Goal: Transaction & Acquisition: Download file/media

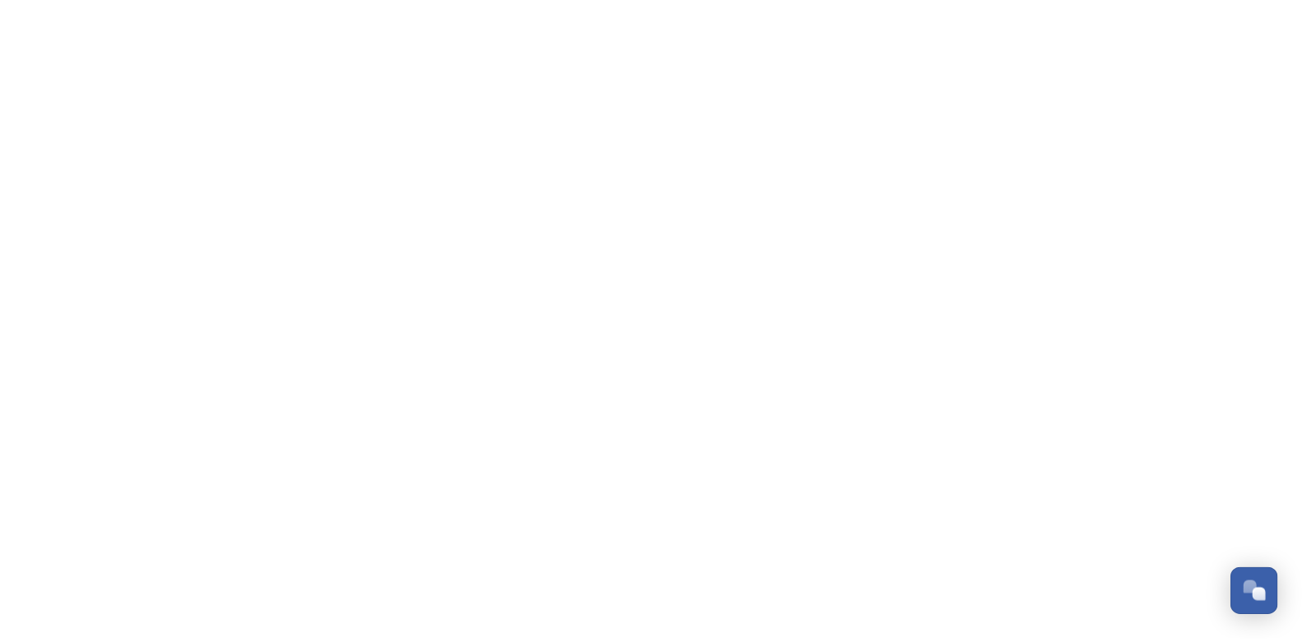
scroll to position [696, 0]
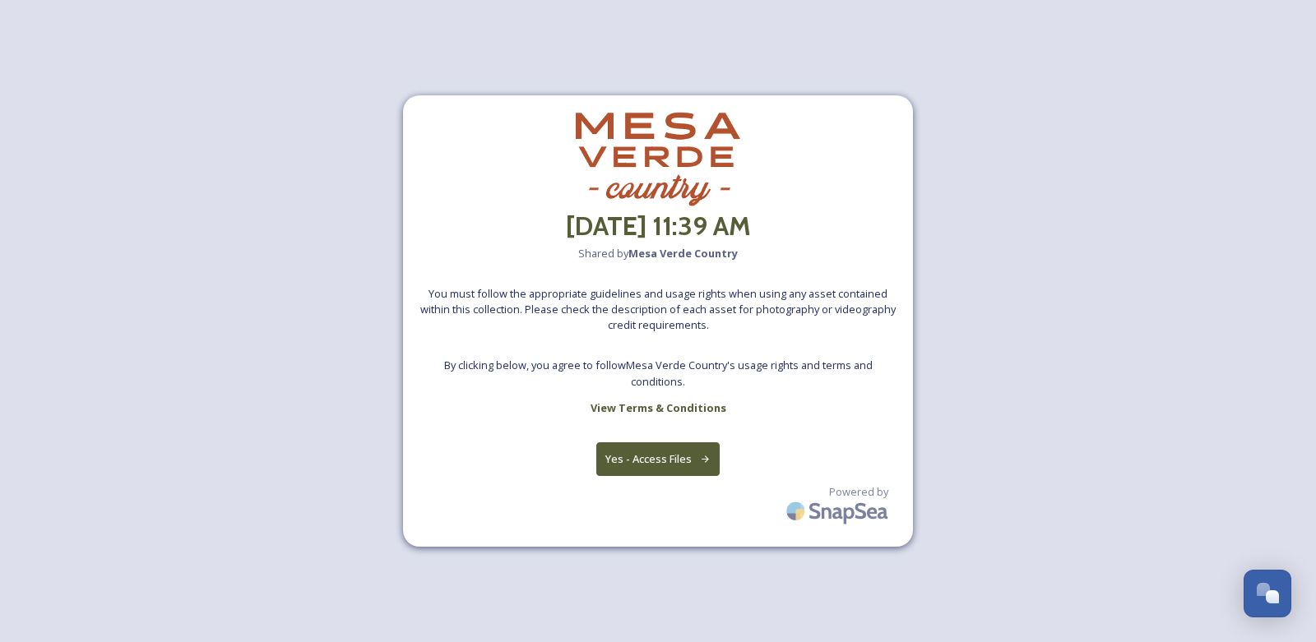
click at [659, 461] on button "Yes - Access Files" at bounding box center [657, 459] width 123 height 34
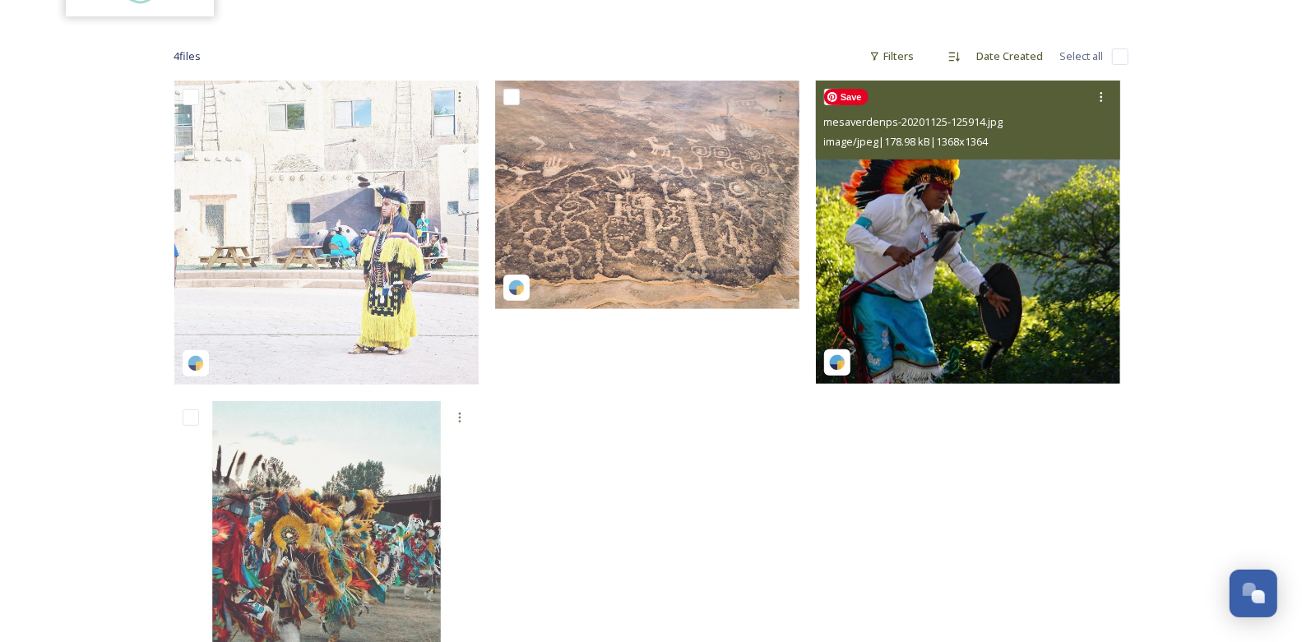
scroll to position [35, 0]
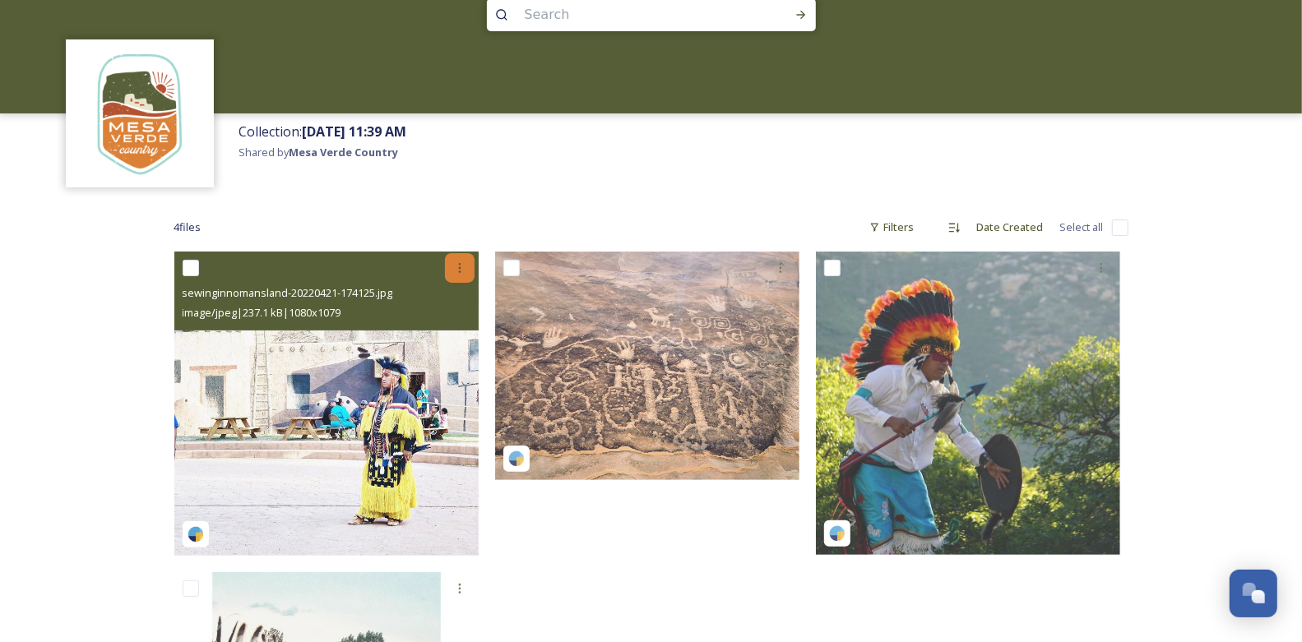
click at [468, 273] on div at bounding box center [460, 268] width 30 height 30
click at [446, 341] on span "Download" at bounding box center [440, 336] width 50 height 16
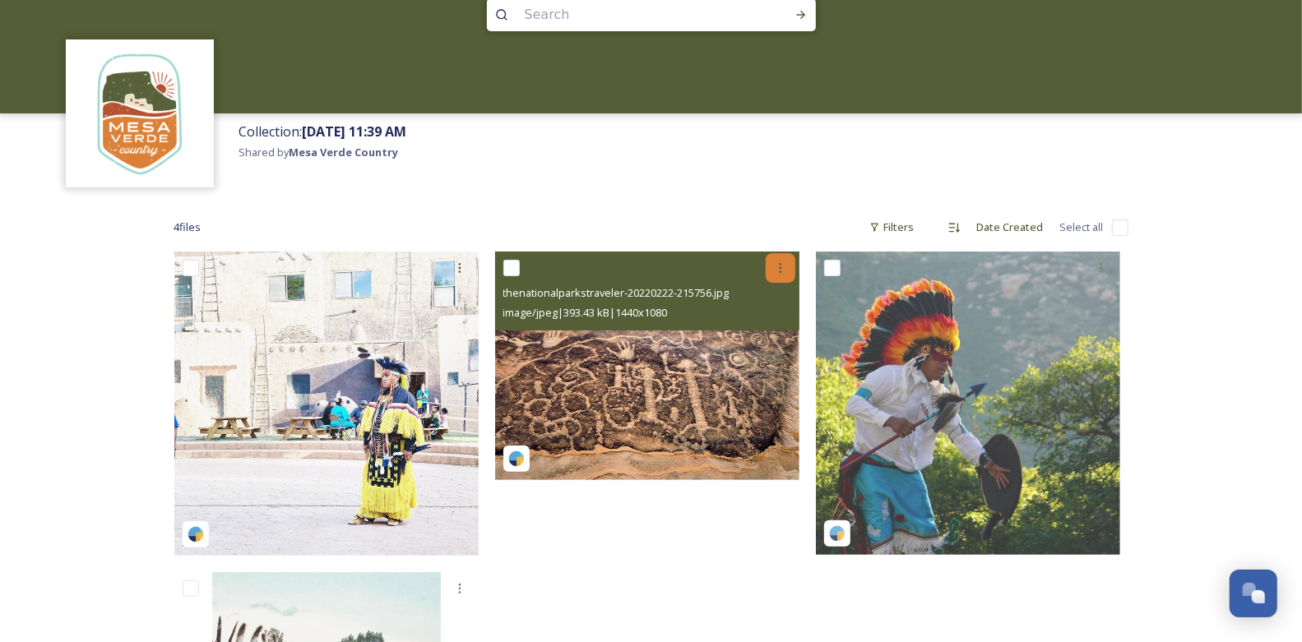
click at [777, 272] on icon at bounding box center [780, 267] width 13 height 13
click at [779, 341] on span "Download" at bounding box center [761, 336] width 50 height 16
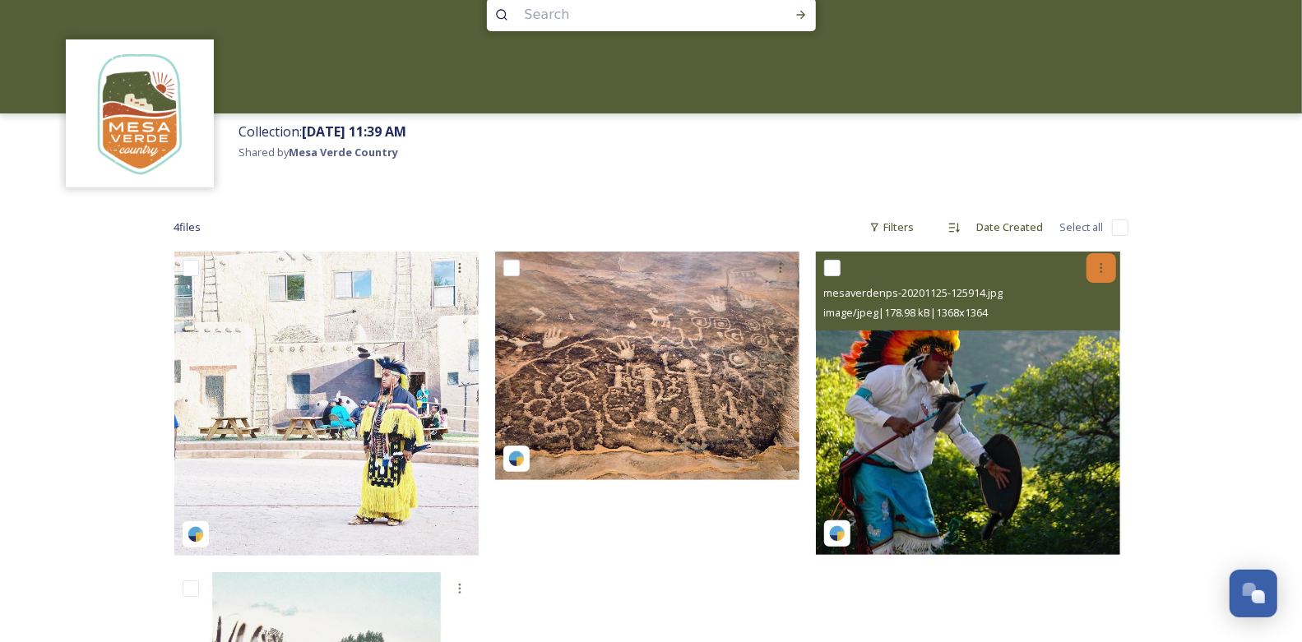
click at [1105, 270] on icon at bounding box center [1100, 267] width 13 height 13
click at [1083, 346] on div "Download" at bounding box center [1081, 336] width 67 height 32
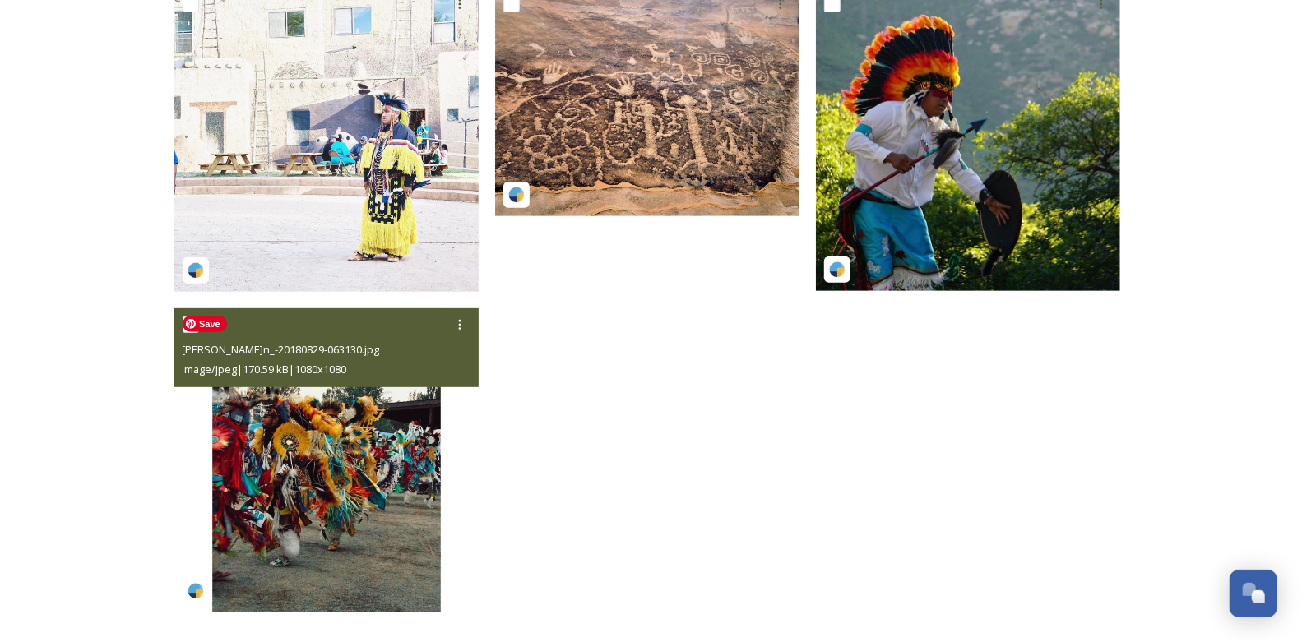
scroll to position [305, 0]
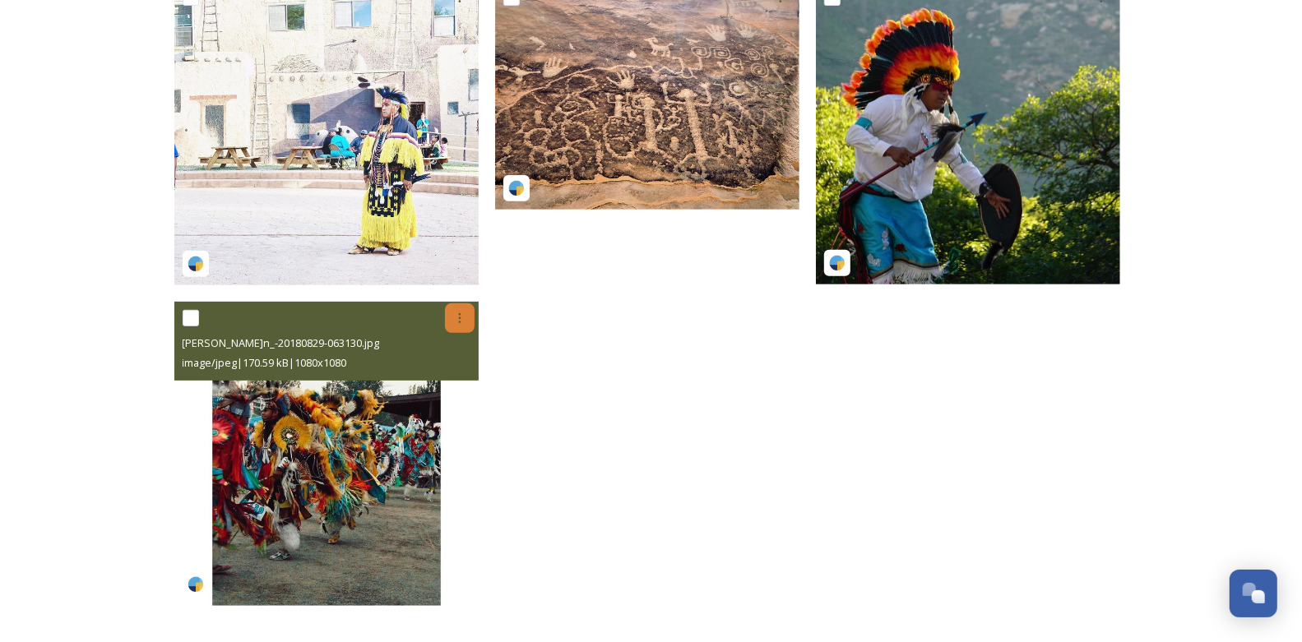
click at [462, 320] on icon at bounding box center [459, 318] width 13 height 13
click at [454, 386] on span "Download" at bounding box center [440, 386] width 50 height 16
